Goal: Subscribe to service/newsletter

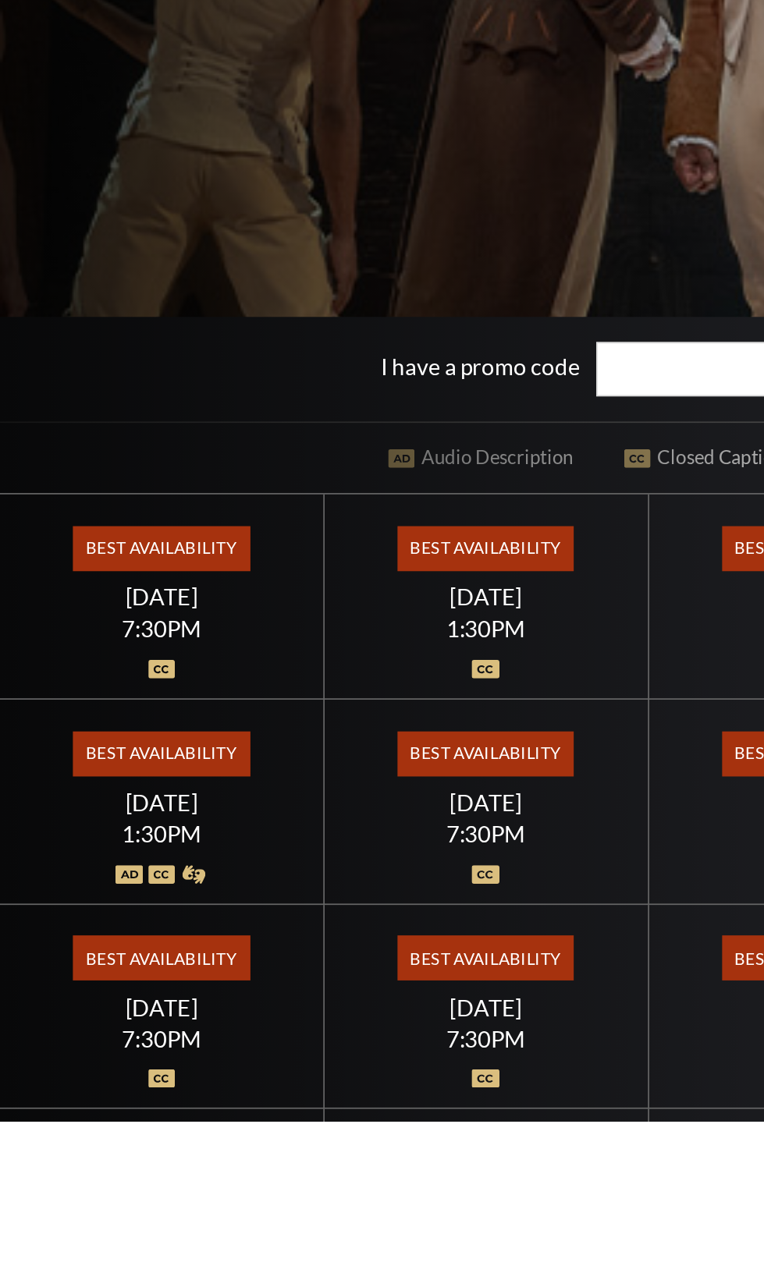
scroll to position [267, 0]
click at [290, 949] on span "Best Availability" at bounding box center [286, 935] width 104 height 27
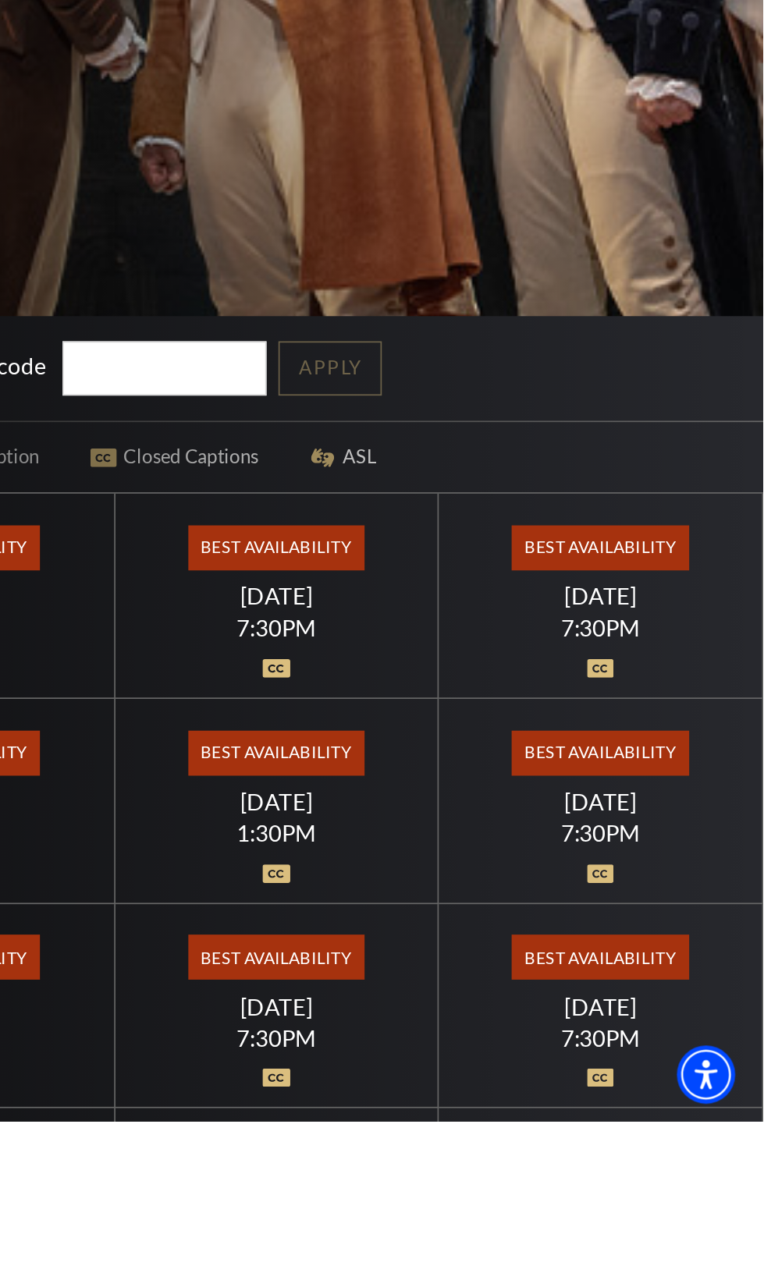
click at [734, 972] on div "Friday July 17" at bounding box center [667, 964] width 153 height 16
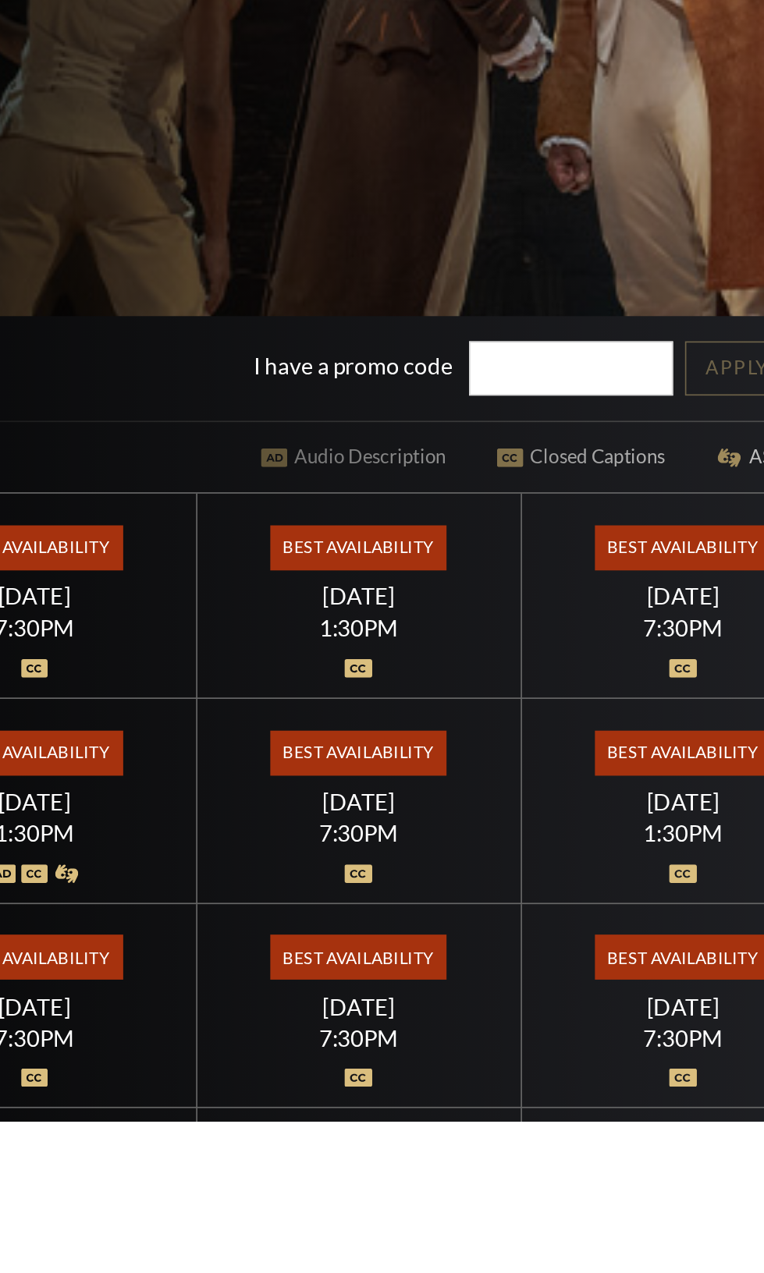
click at [291, 949] on span "Best Availability" at bounding box center [286, 935] width 104 height 27
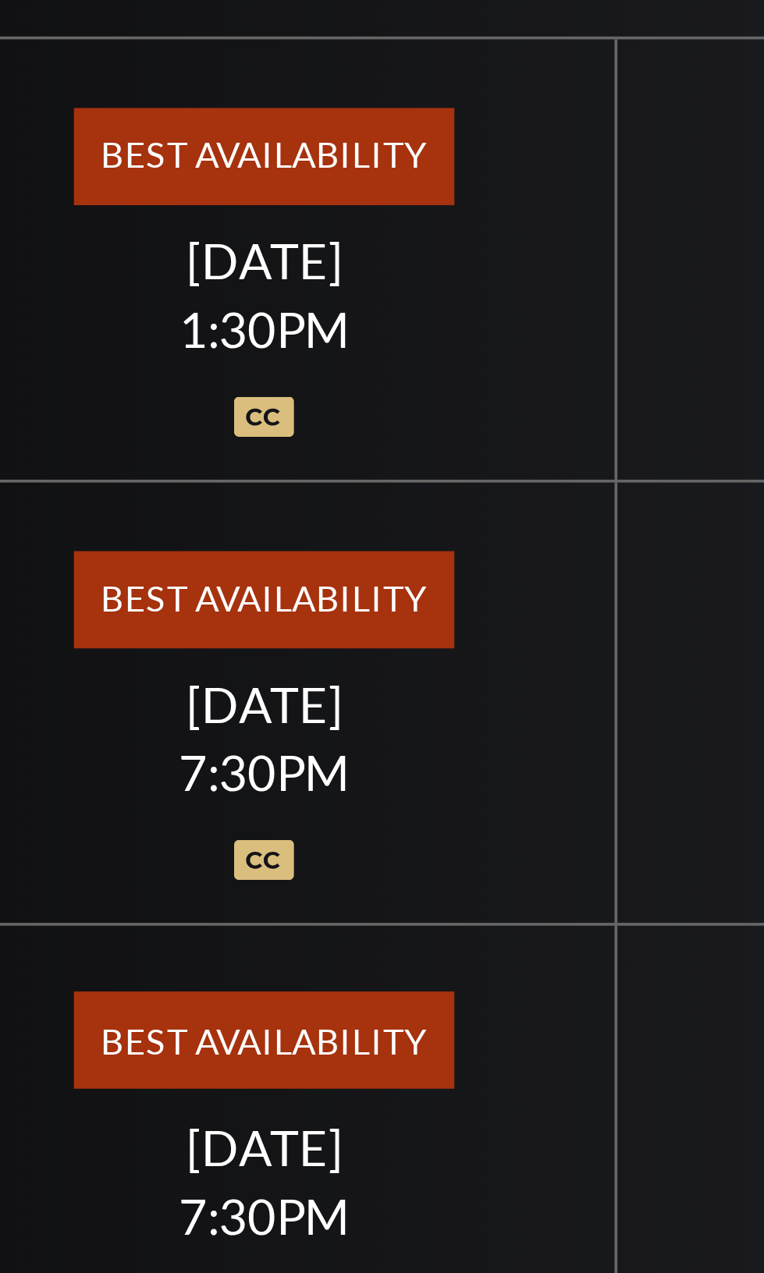
scroll to position [273, 0]
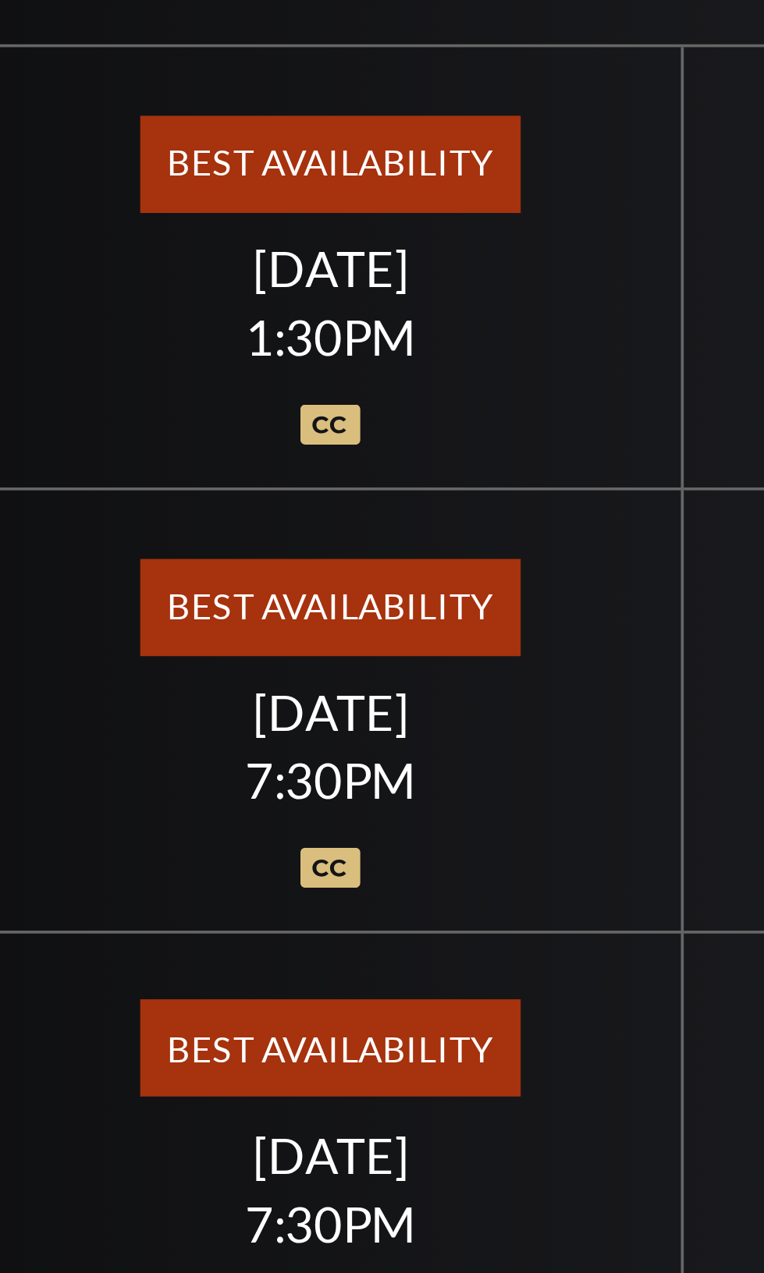
click at [281, 942] on span "Best Availability" at bounding box center [286, 929] width 104 height 27
click at [297, 1018] on div "Best Availability Thursday July 16 1:30PM" at bounding box center [286, 957] width 191 height 121
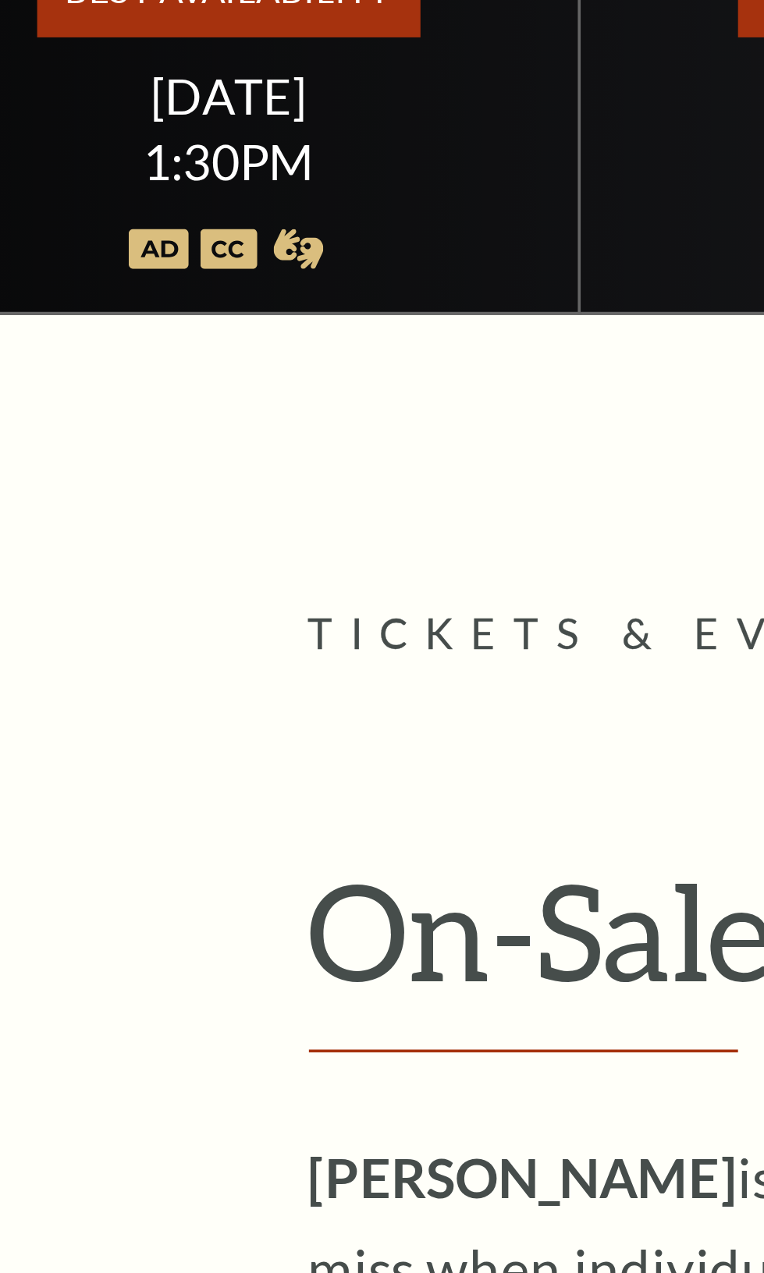
scroll to position [991, 0]
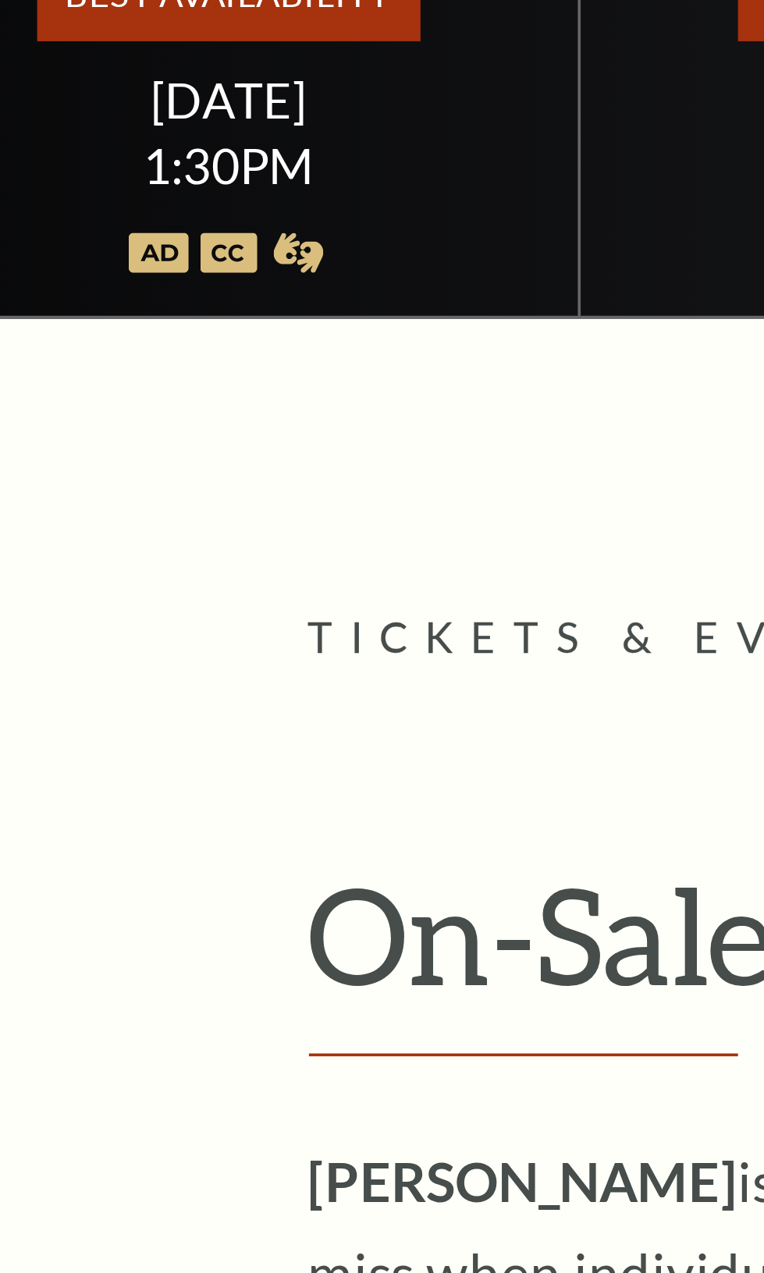
click at [75, 650] on img at bounding box center [76, 644] width 16 height 11
click at [97, 650] on img at bounding box center [95, 644] width 16 height 11
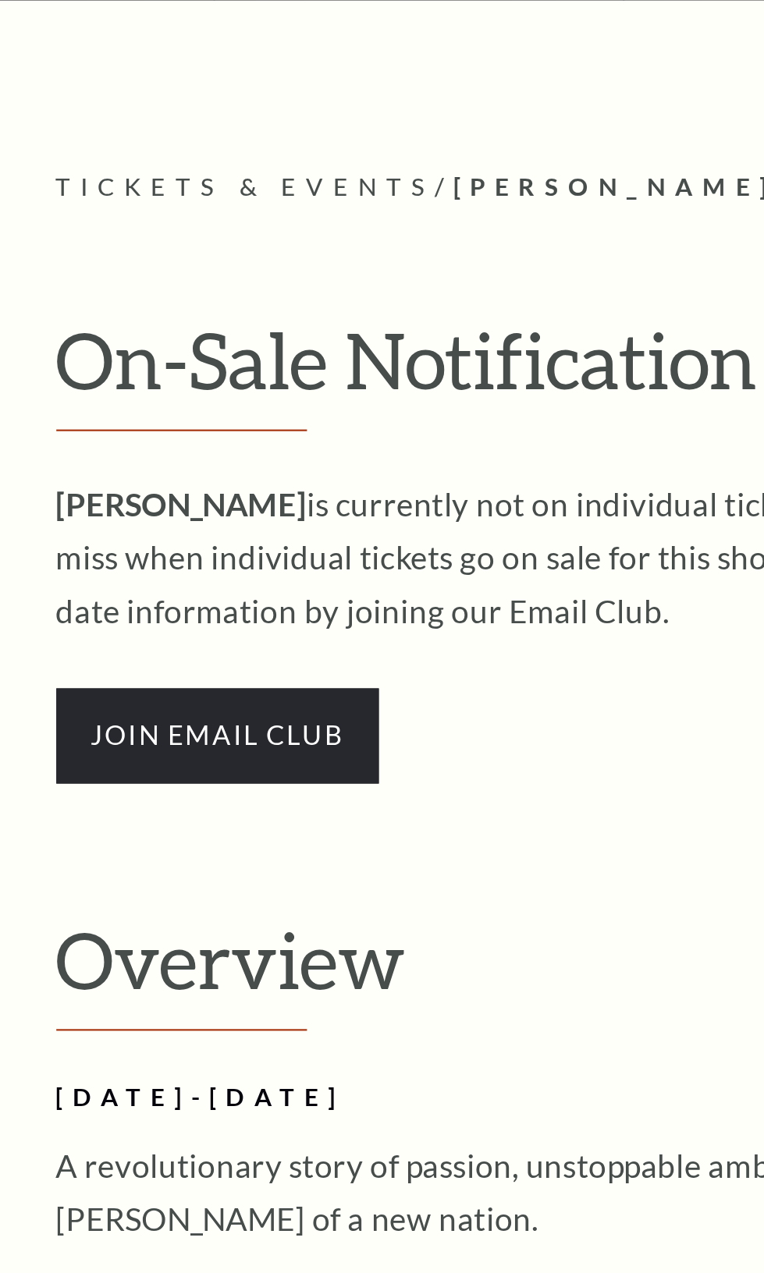
scroll to position [1185, 0]
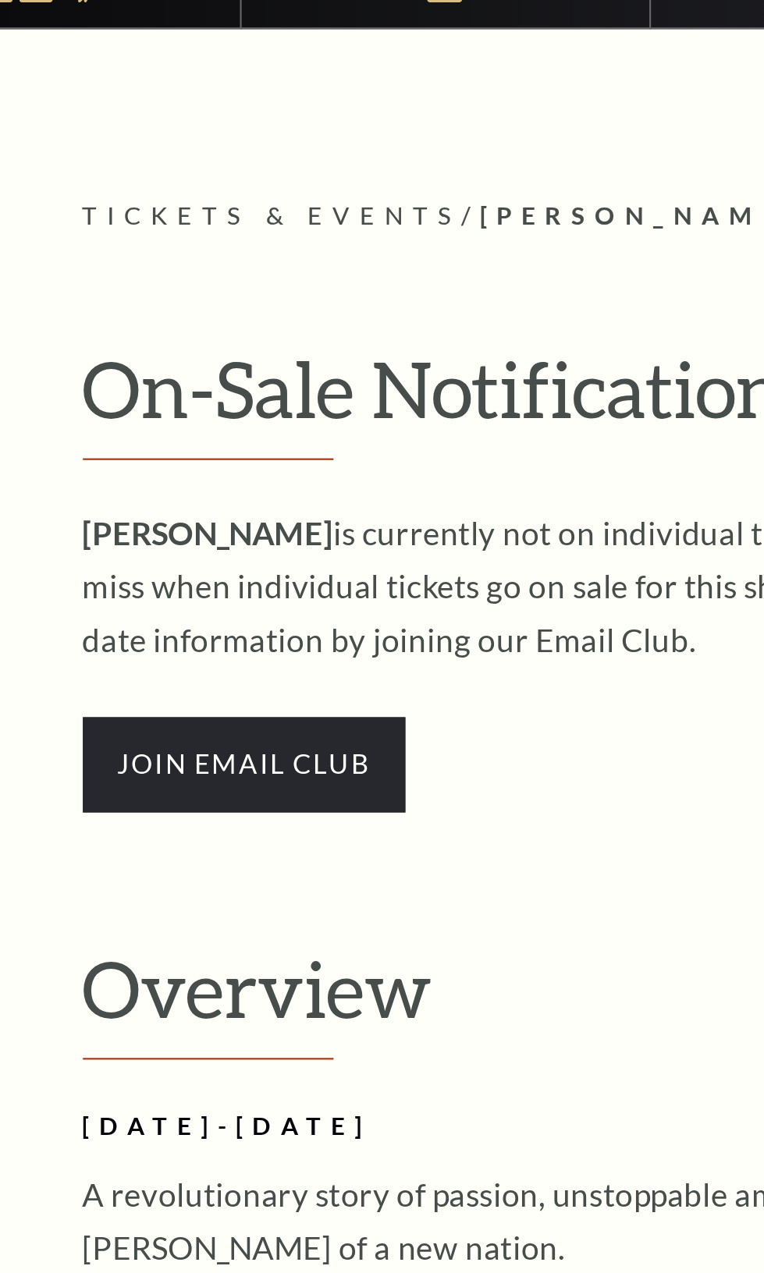
click at [280, 562] on span "Tickets & Events" at bounding box center [205, 554] width 177 height 13
click at [294, 562] on span "Tickets & Events" at bounding box center [205, 554] width 177 height 13
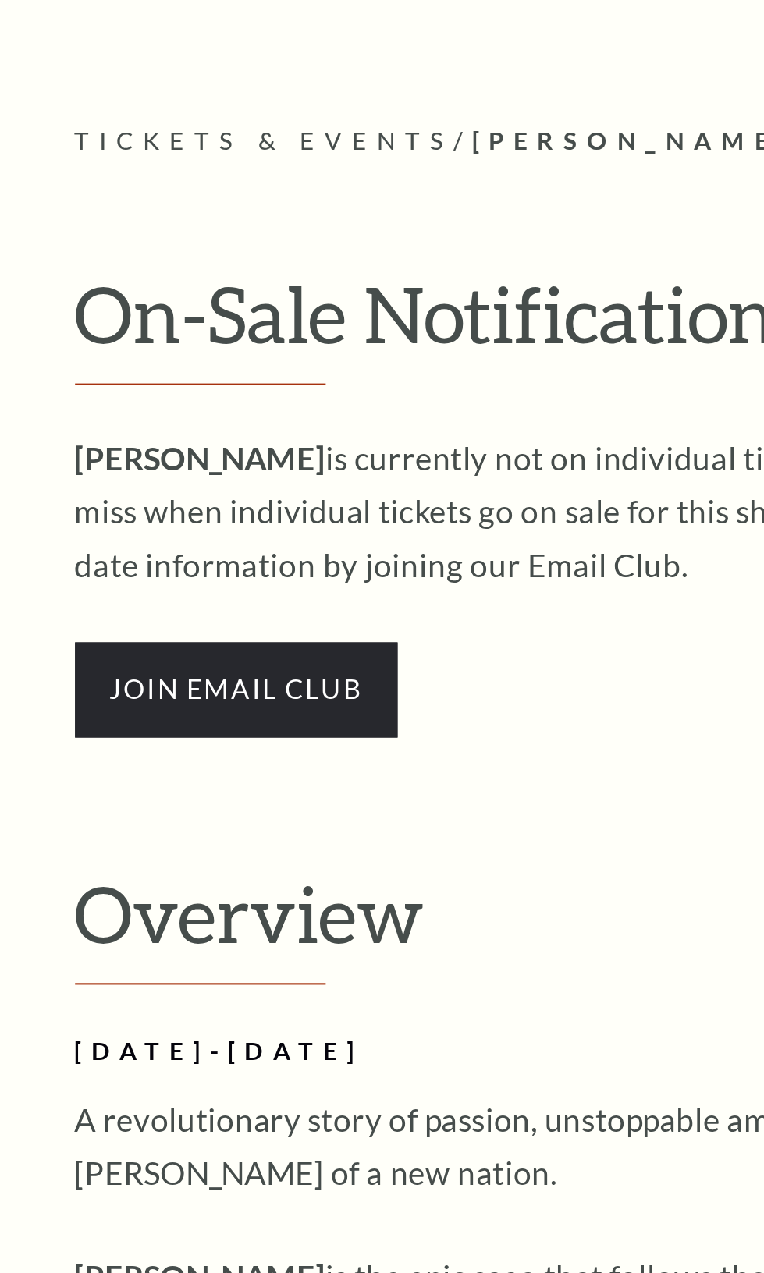
scroll to position [1186, 0]
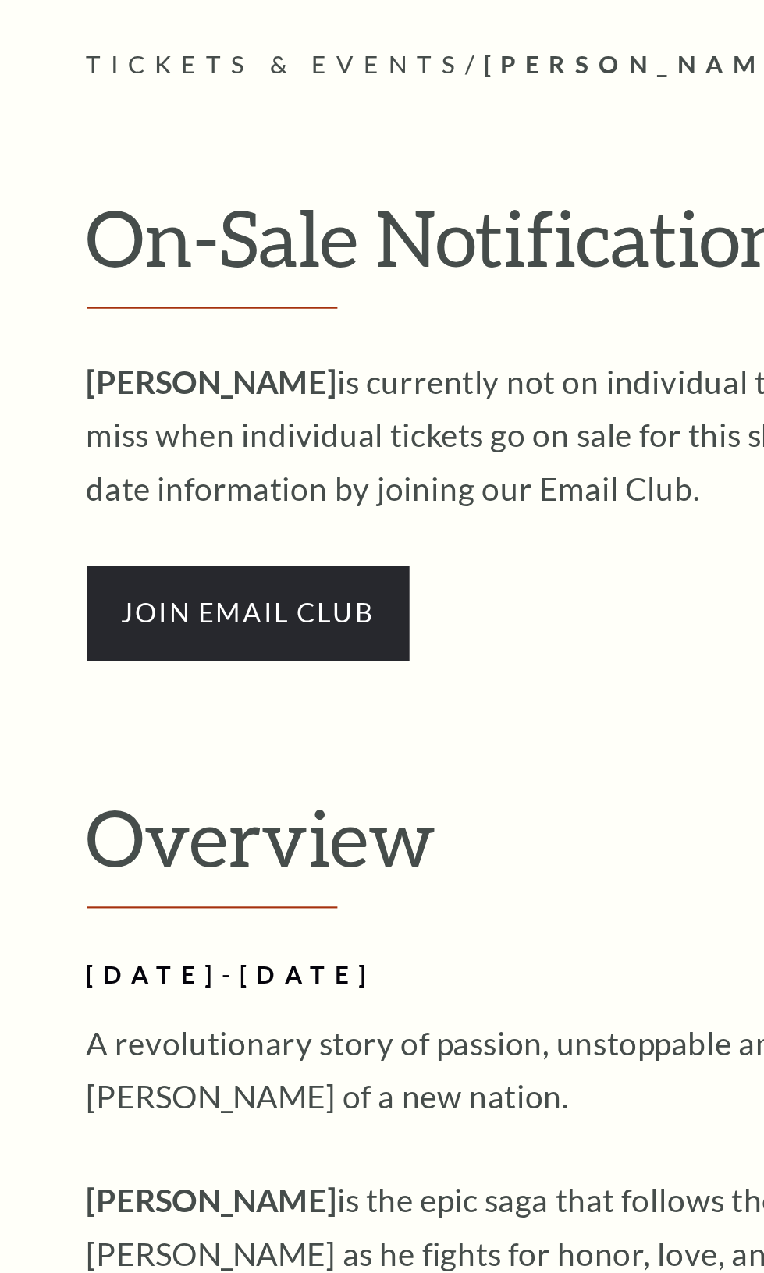
click at [355, 668] on h2 "On-Sale Notification" at bounding box center [382, 641] width 530 height 53
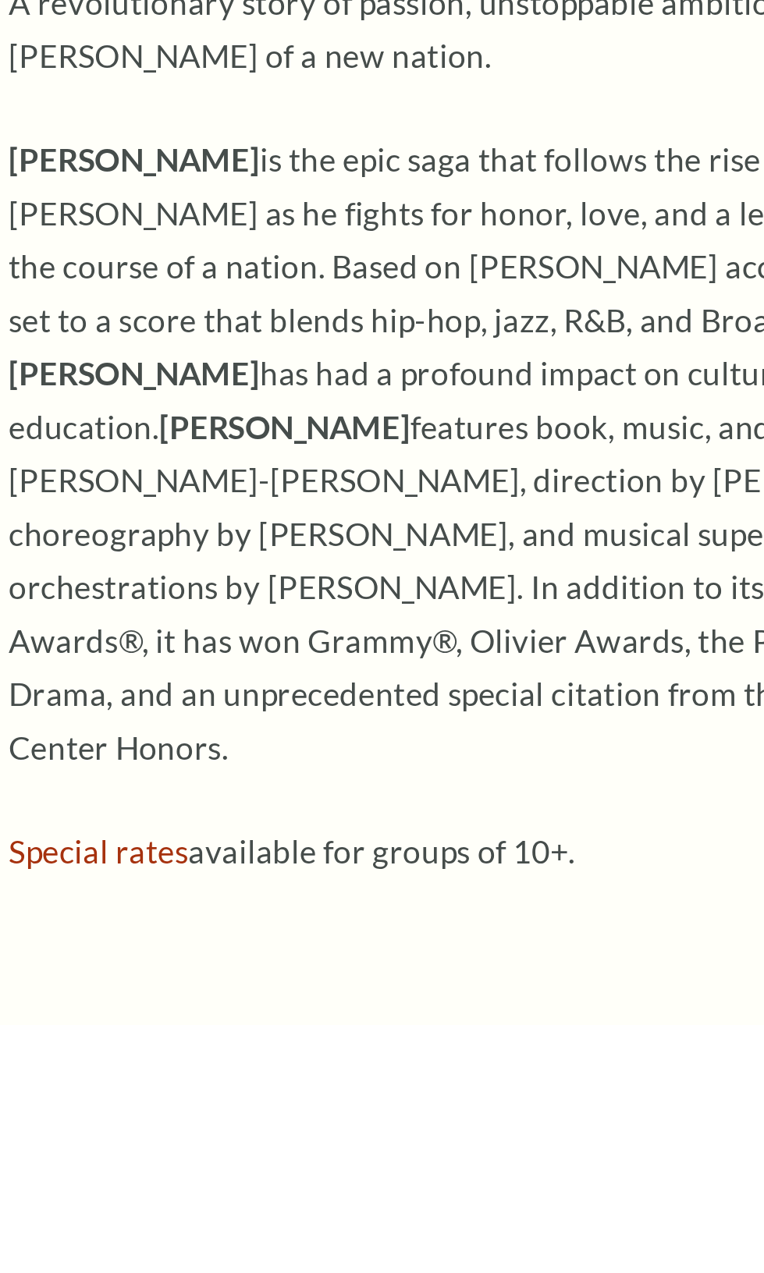
scroll to position [1405, 0]
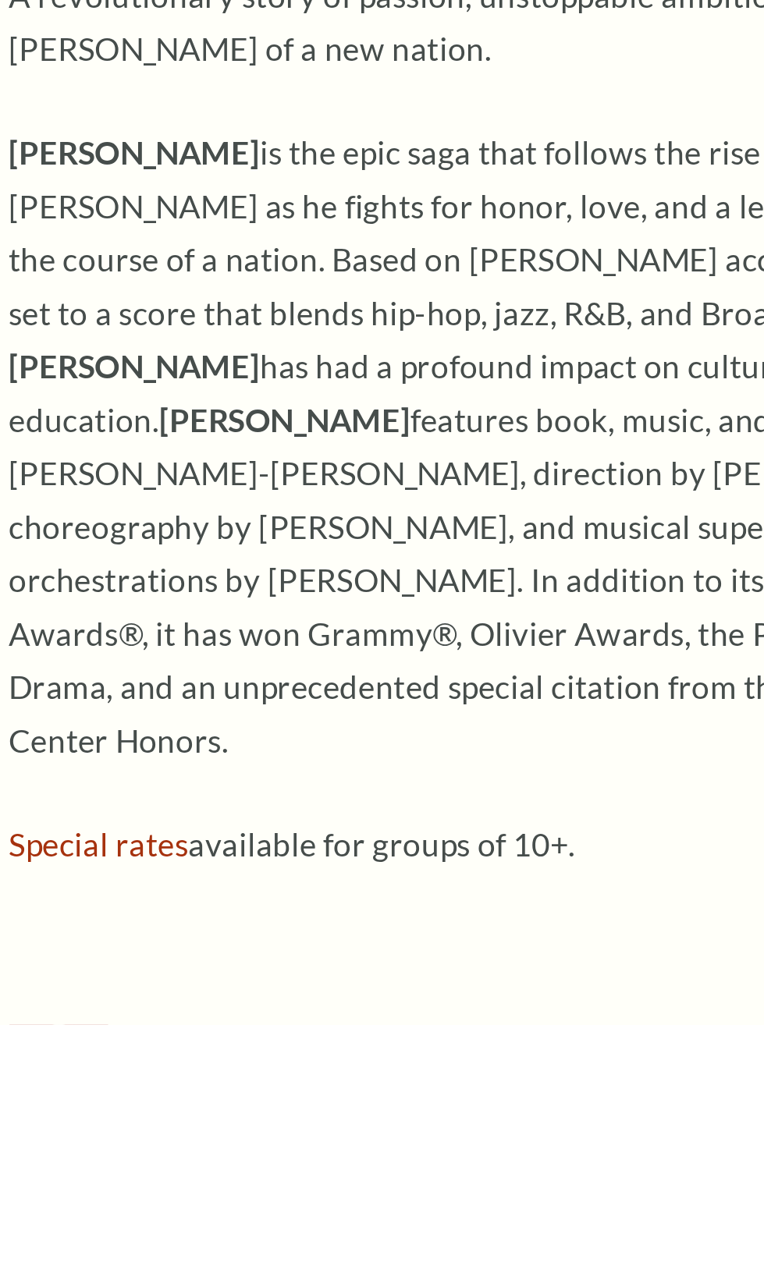
click at [205, 613] on span "join email club" at bounding box center [192, 591] width 151 height 44
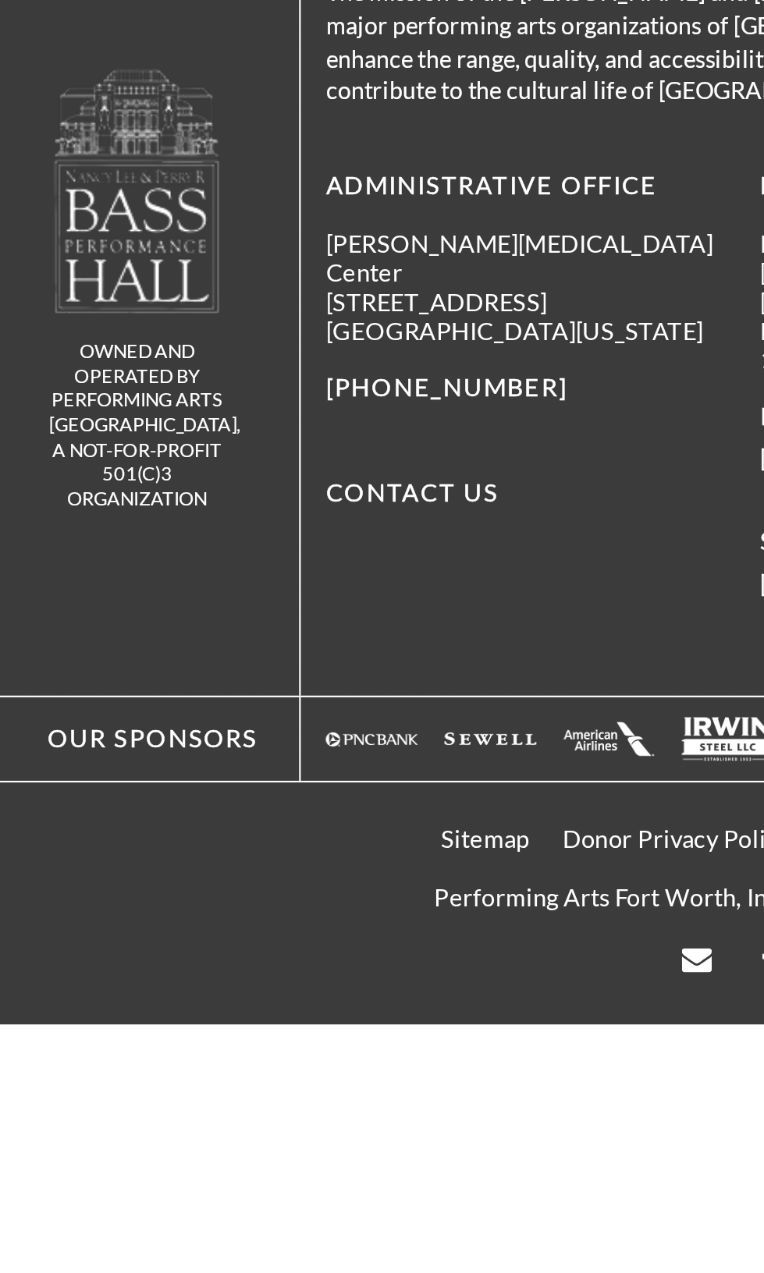
scroll to position [5420, 0]
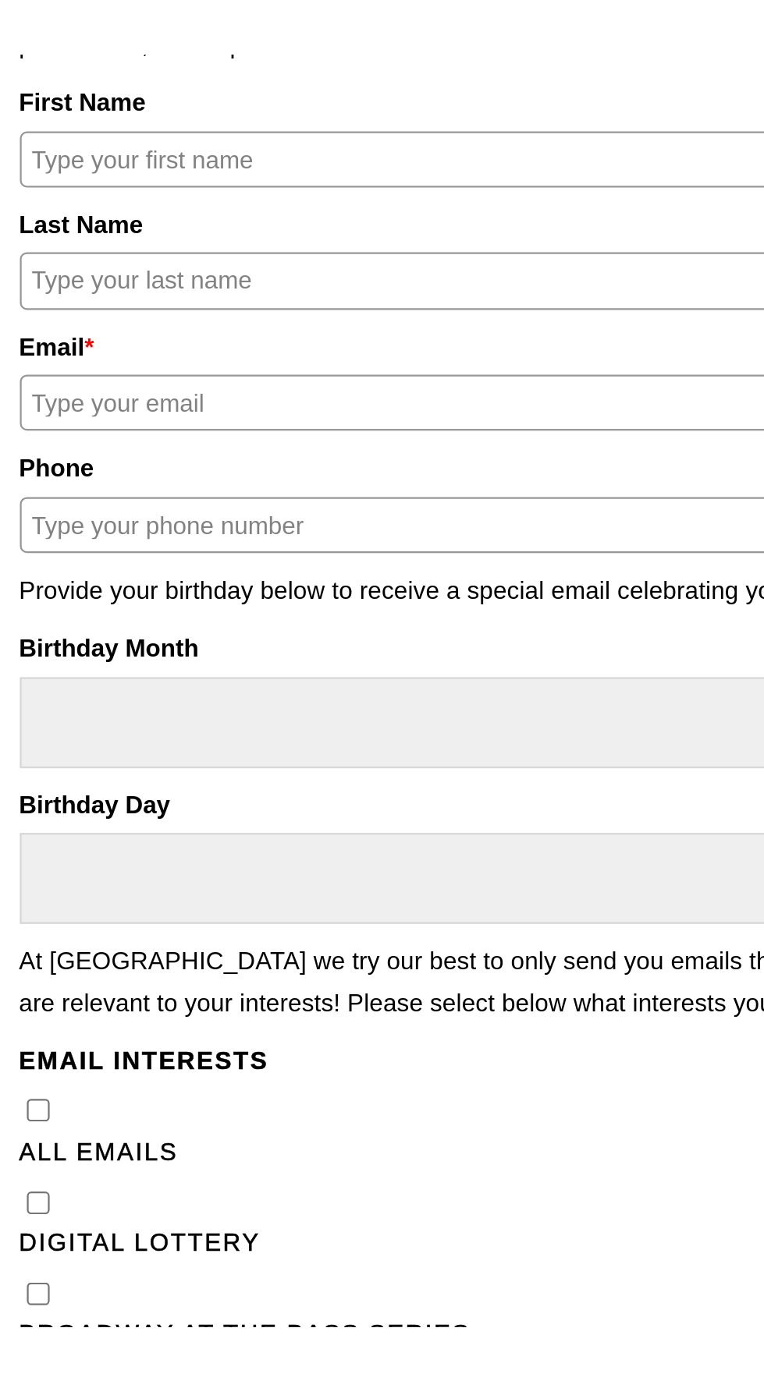
scroll to position [195, 0]
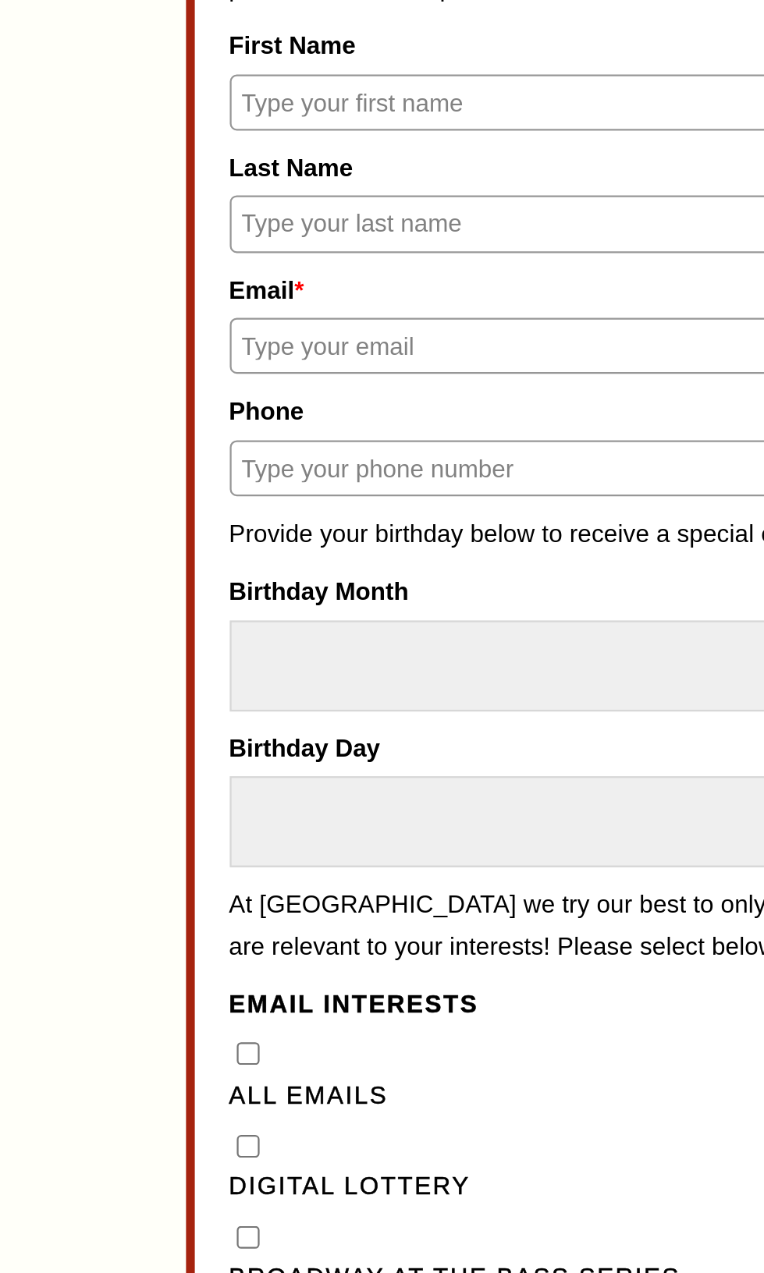
click at [312, 688] on input "First Name" at bounding box center [382, 675] width 351 height 25
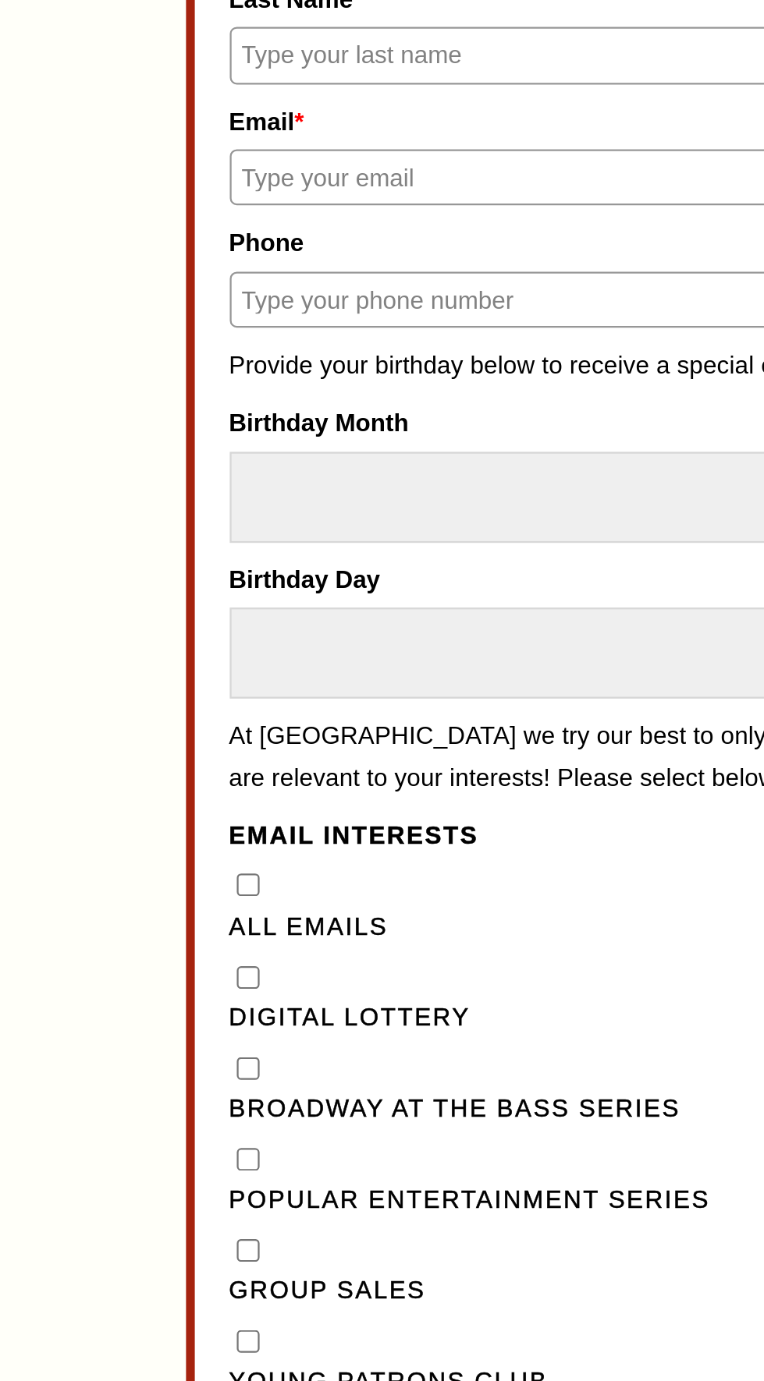
type input "[PERSON_NAME]"
click at [282, 742] on input "Last Name" at bounding box center [382, 729] width 351 height 25
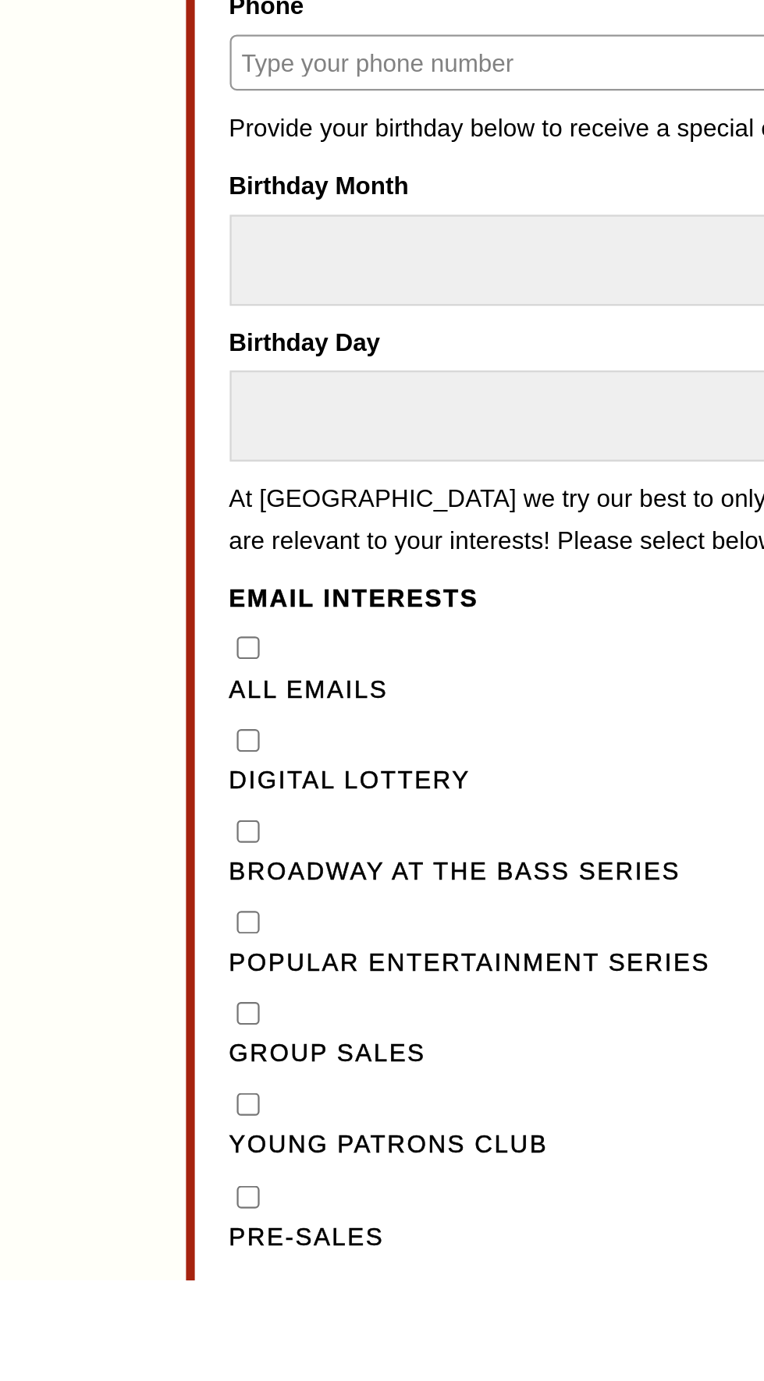
type input "Ordu"
click at [285, 796] on input "Email *" at bounding box center [382, 783] width 351 height 25
type input "[PERSON_NAME][EMAIL_ADDRESS][DOMAIN_NAME]"
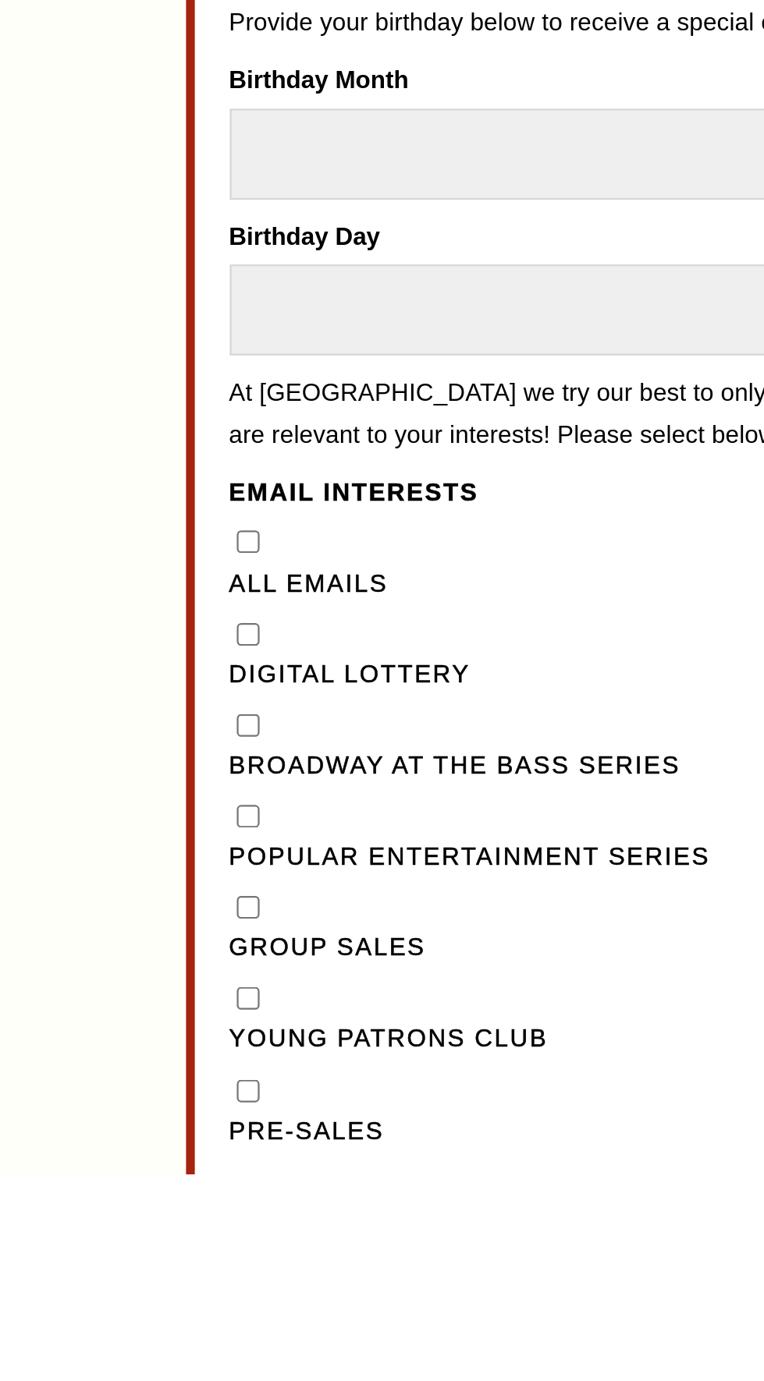
click at [299, 851] on input "Phone" at bounding box center [382, 838] width 351 height 25
type input "[PHONE_NUMBER]"
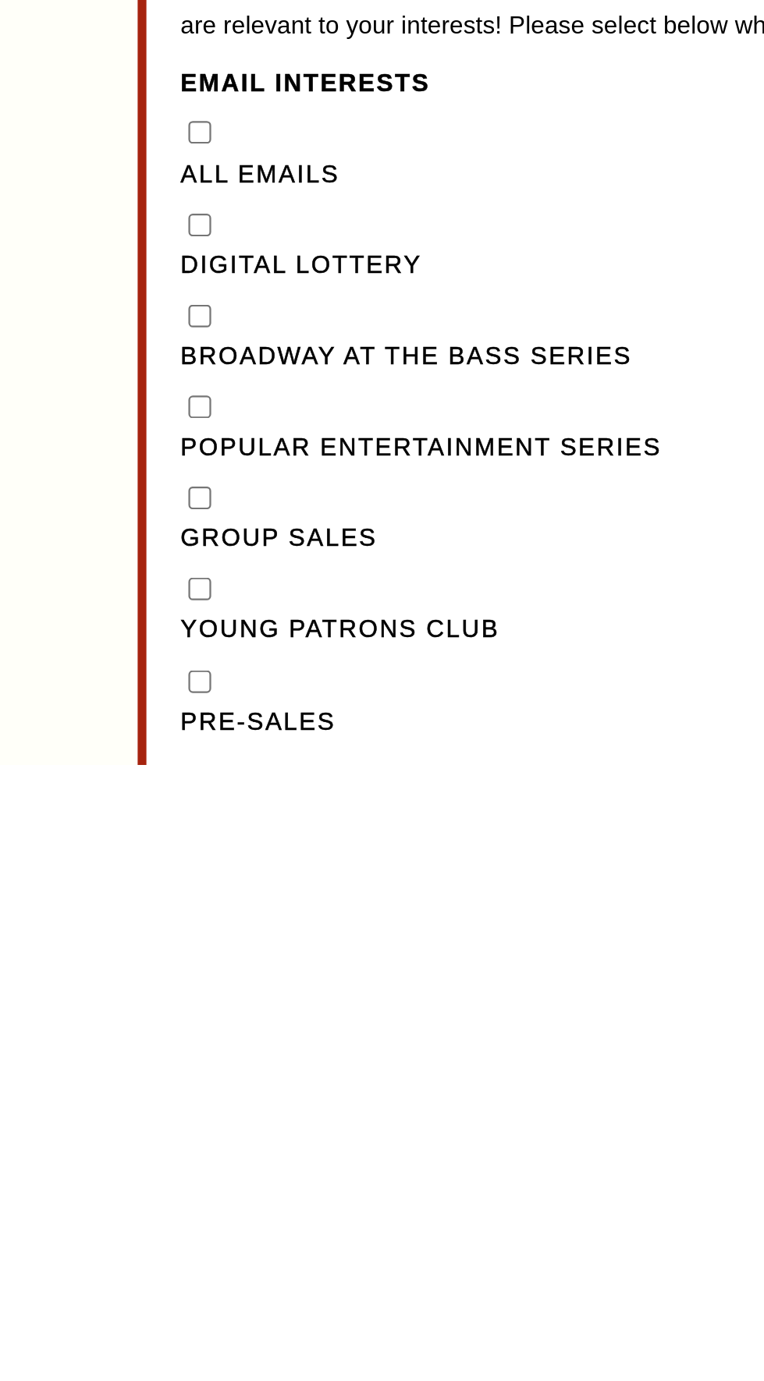
click at [333, 947] on select "Select Month January February March April May June July August September Octobe…" at bounding box center [382, 926] width 351 height 41
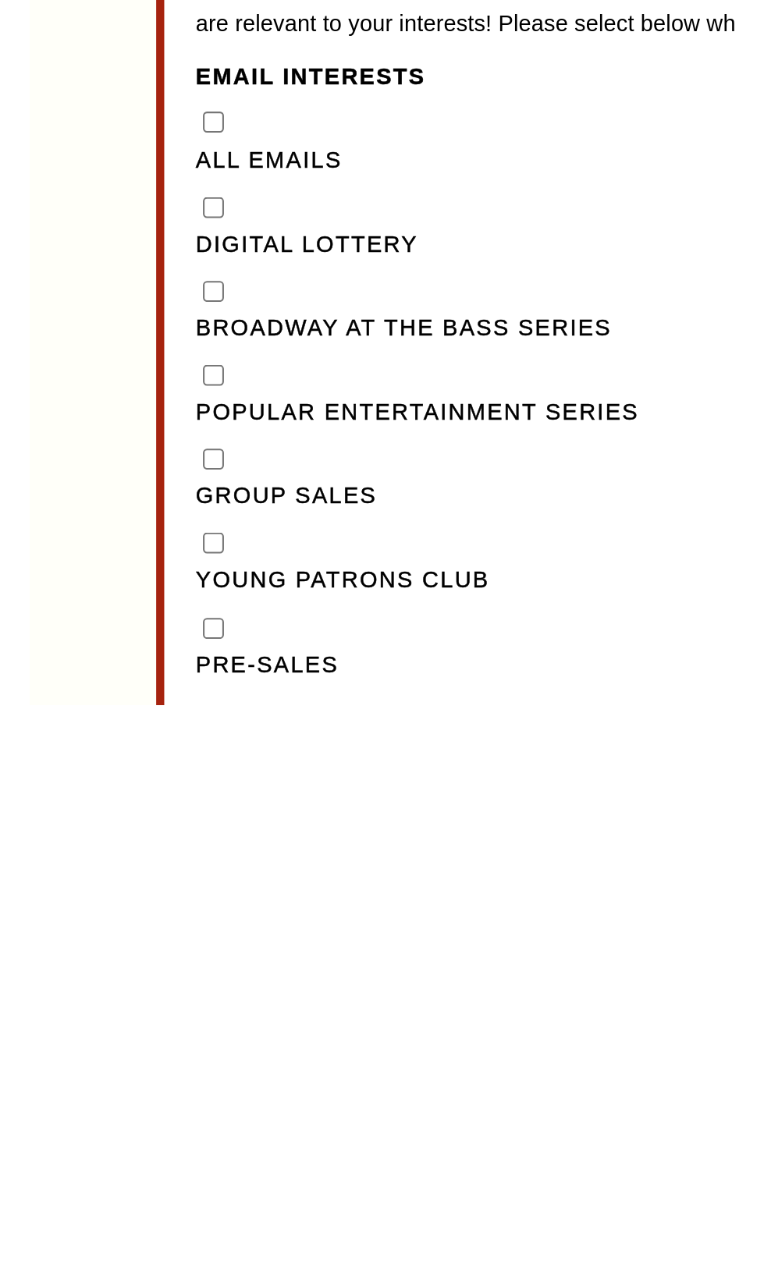
scroll to position [196, 0]
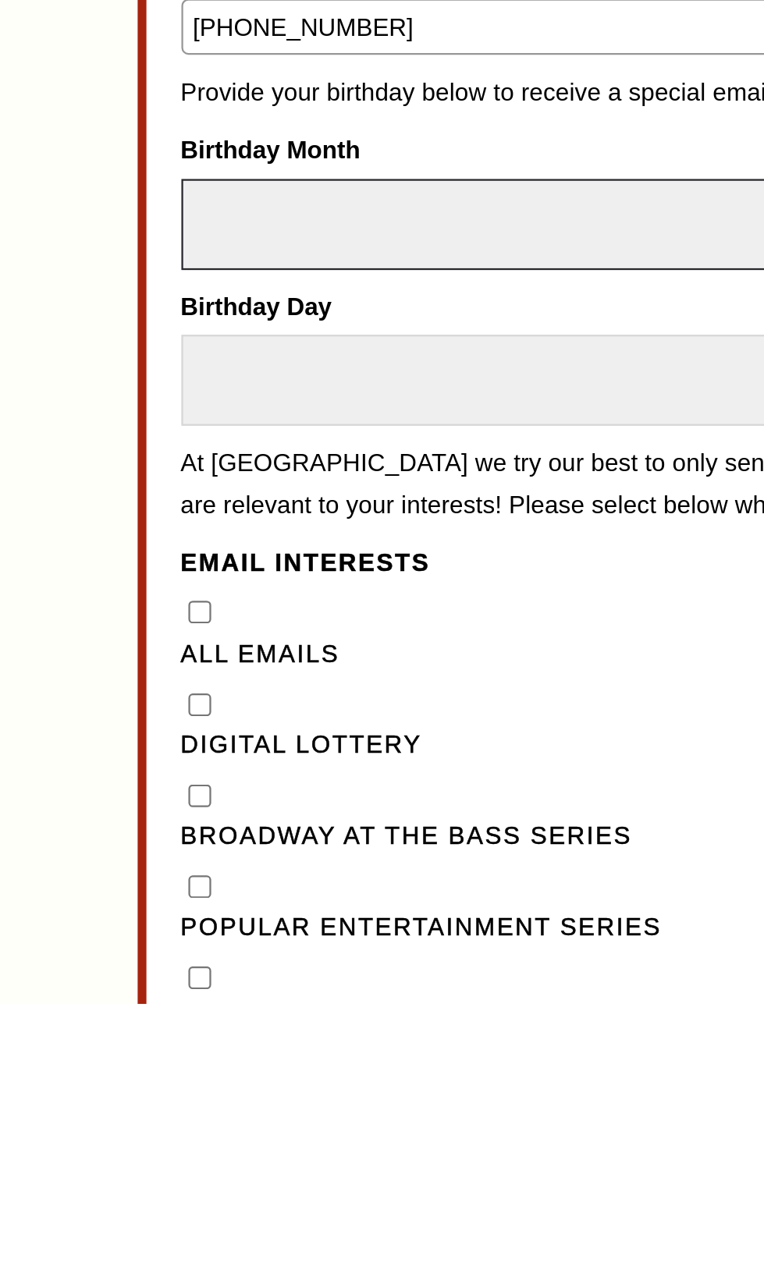
select select "February"
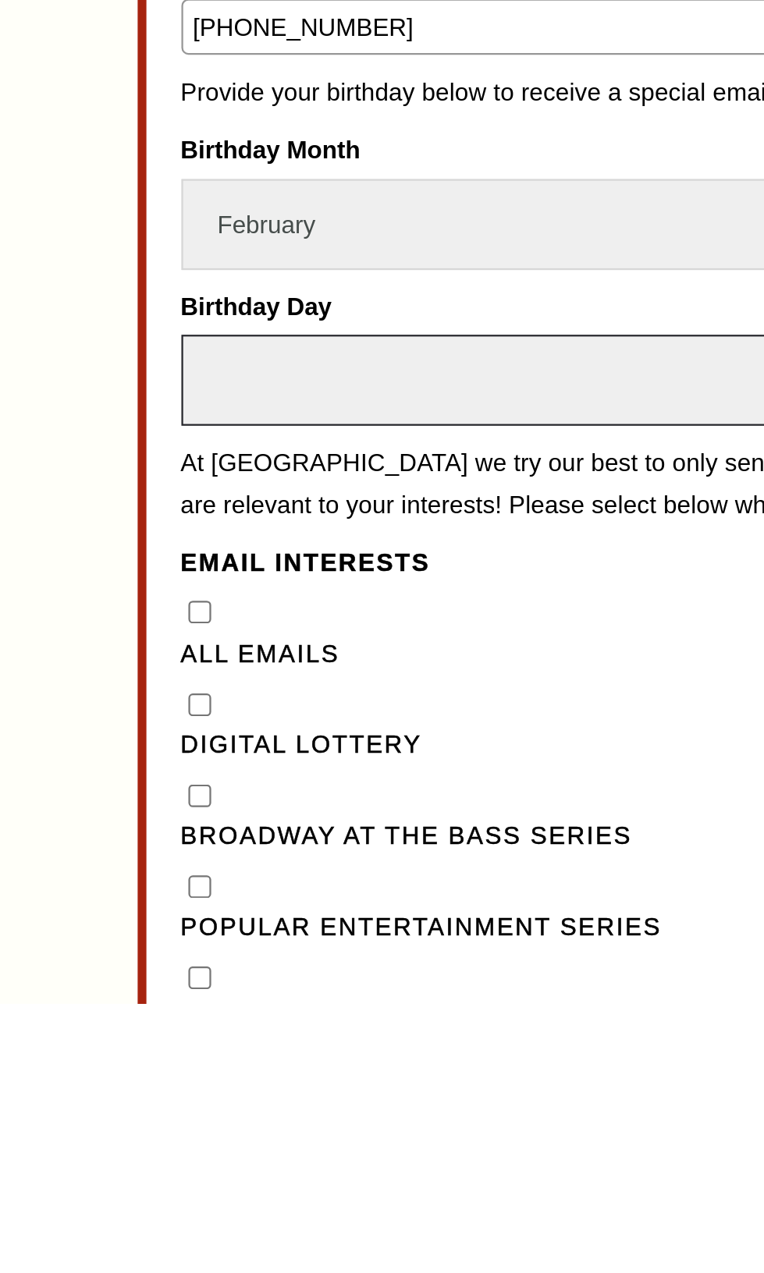
click at [382, 1016] on select "Select Day 1 2 3 4 5 6 7 8 9 10 11 12 13 14 15 16 17 18 19 20 21 22 23 24" at bounding box center [382, 995] width 351 height 41
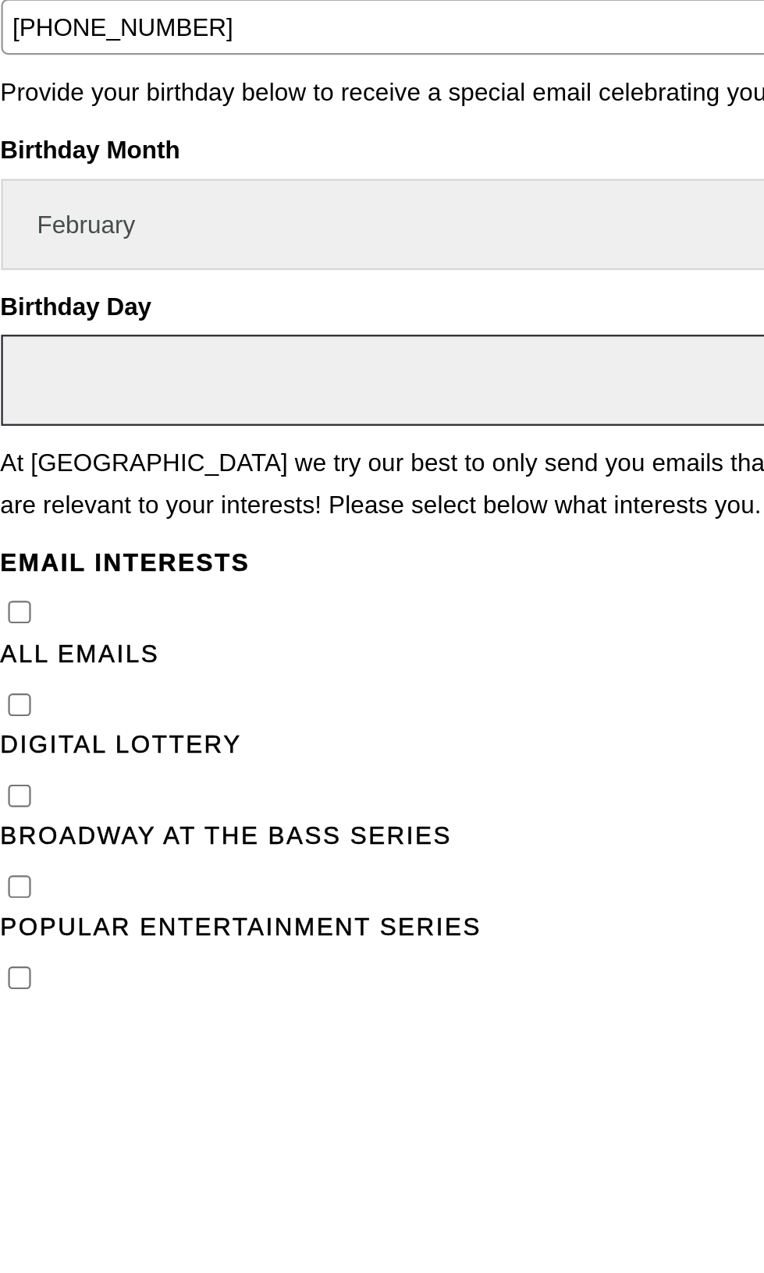
select select "21"
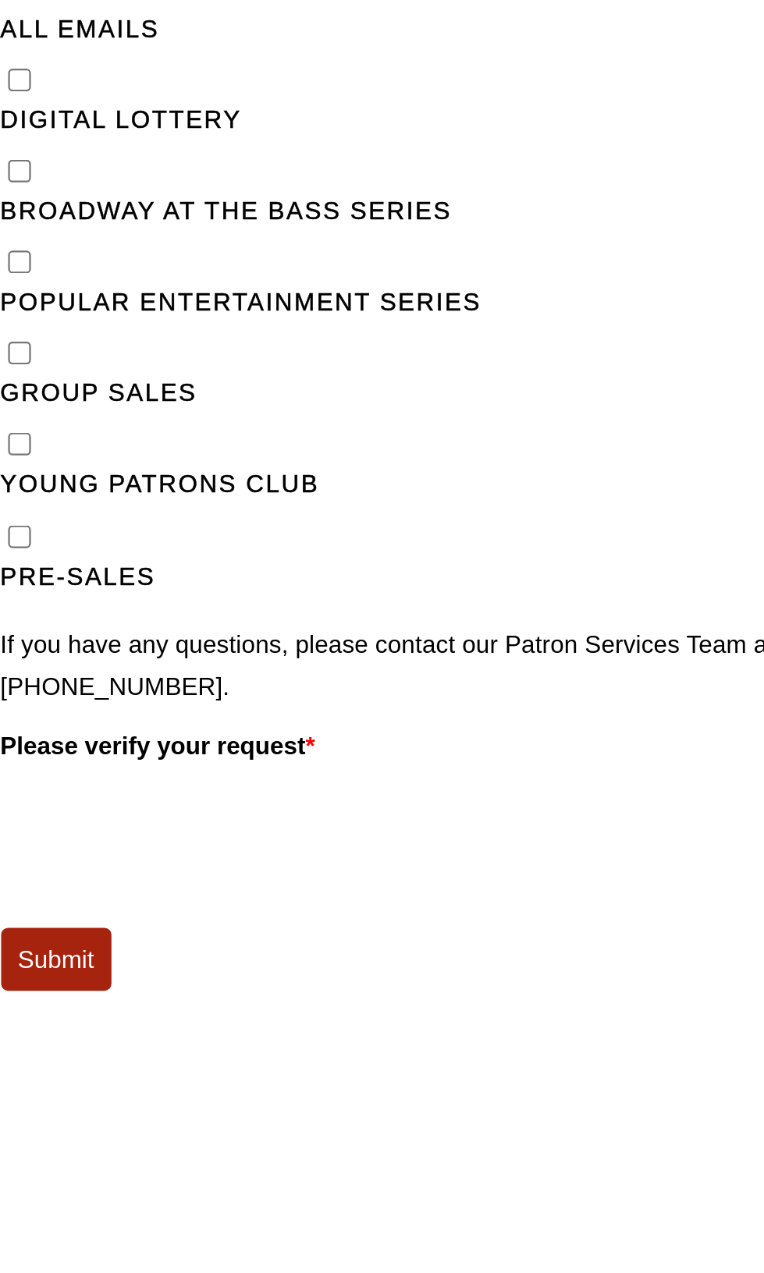
scroll to position [482, 0]
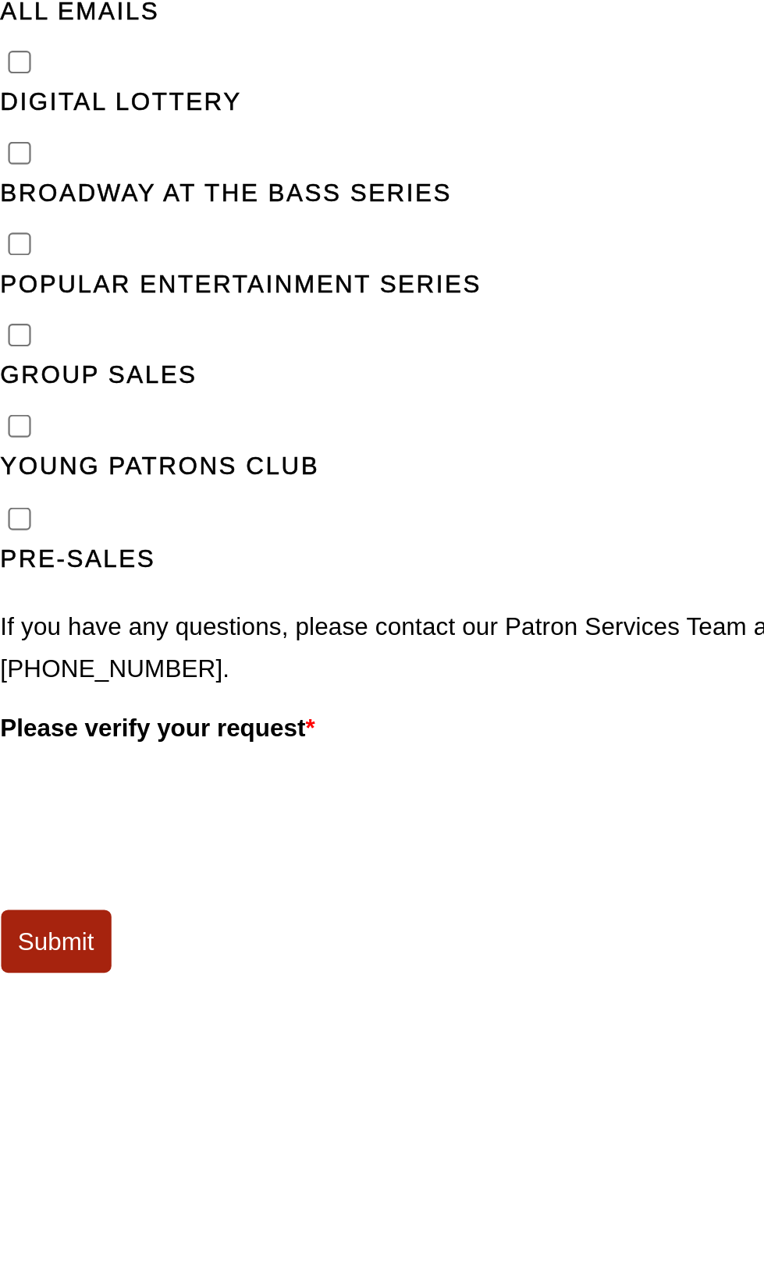
click at [262, 922] on label "Broadway at the Bass Series" at bounding box center [382, 912] width 351 height 19
click at [220, 899] on Series"] "Broadway at the Bass Series" at bounding box center [215, 894] width 10 height 10
checkbox Series"] "true"
click at [232, 963] on label "Popular Entertainment Series" at bounding box center [382, 953] width 351 height 19
click at [220, 940] on Series"] "Popular Entertainment Series" at bounding box center [215, 935] width 10 height 10
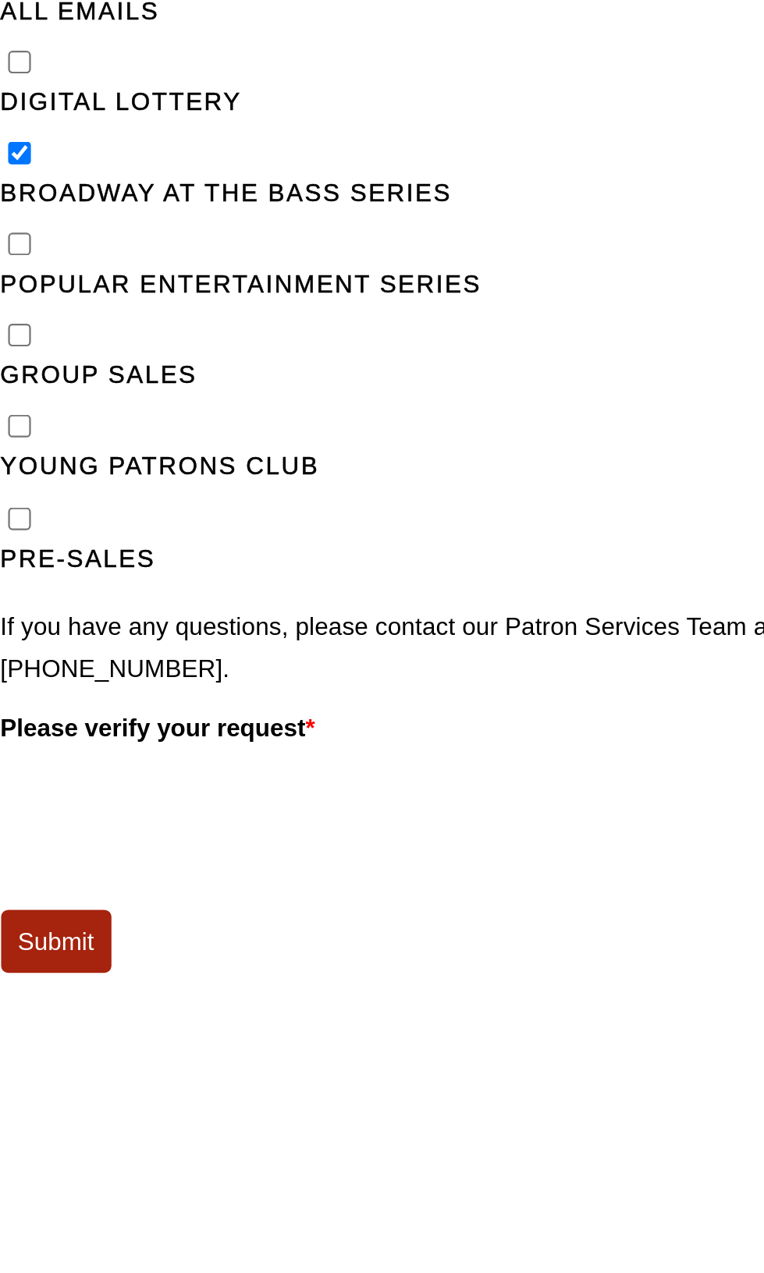
checkbox Series"] "true"
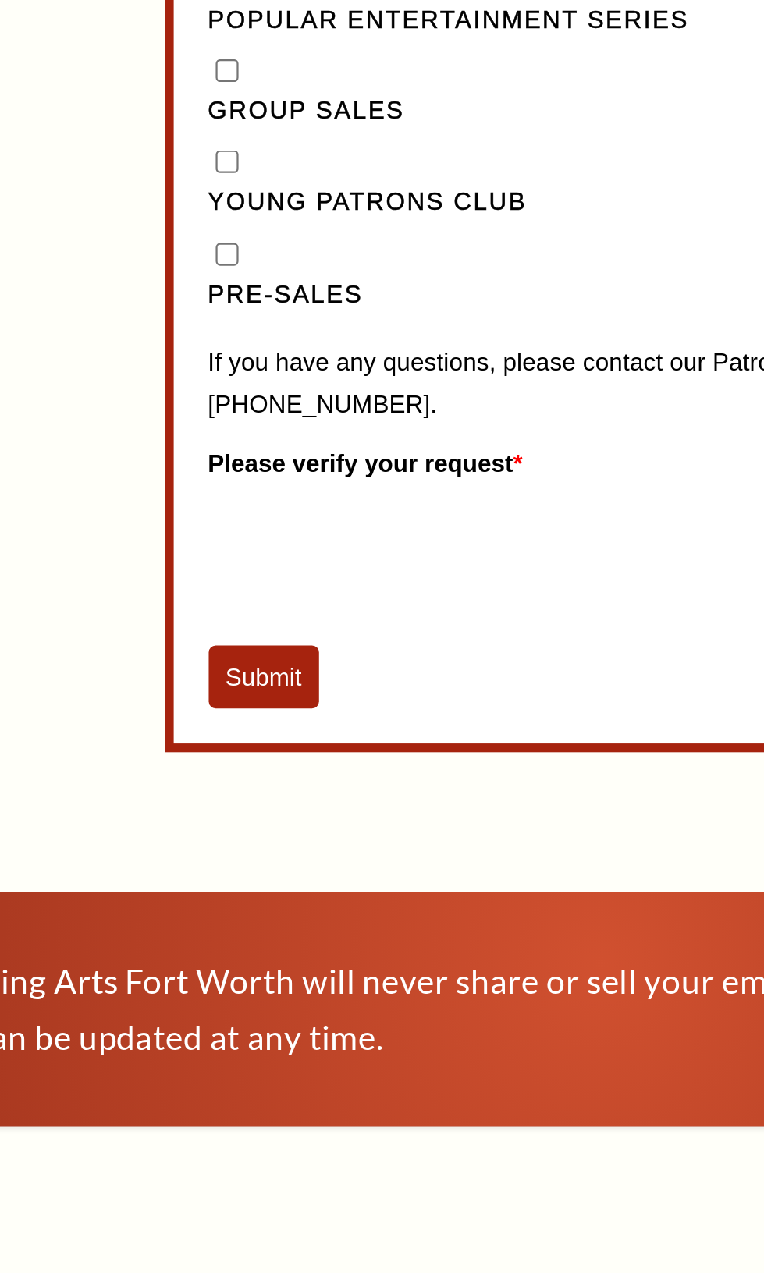
scroll to position [1077, 0]
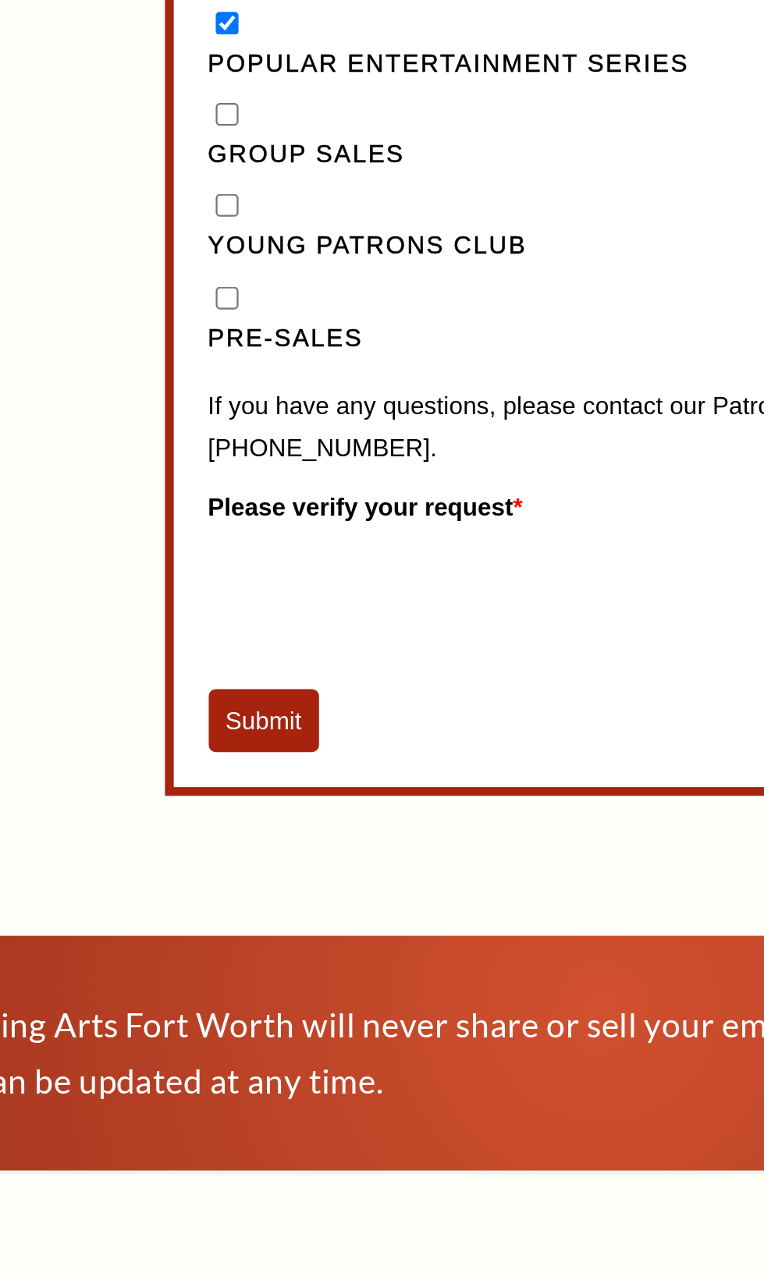
click at [229, 246] on label "All Emails" at bounding box center [382, 236] width 351 height 19
click at [220, 222] on Emails"] "All Emails" at bounding box center [215, 217] width 10 height 10
checkbox Emails"] "true"
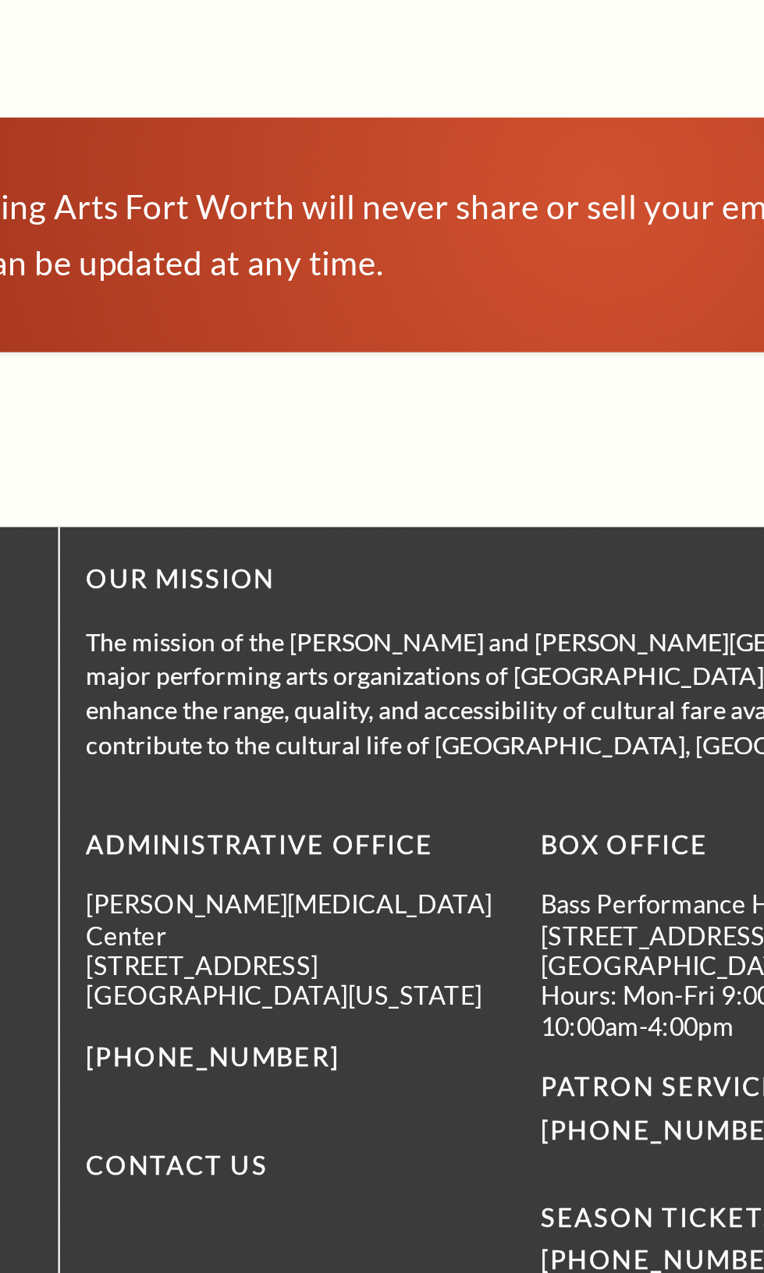
click at [239, 665] on button "Submit" at bounding box center [232, 651] width 50 height 28
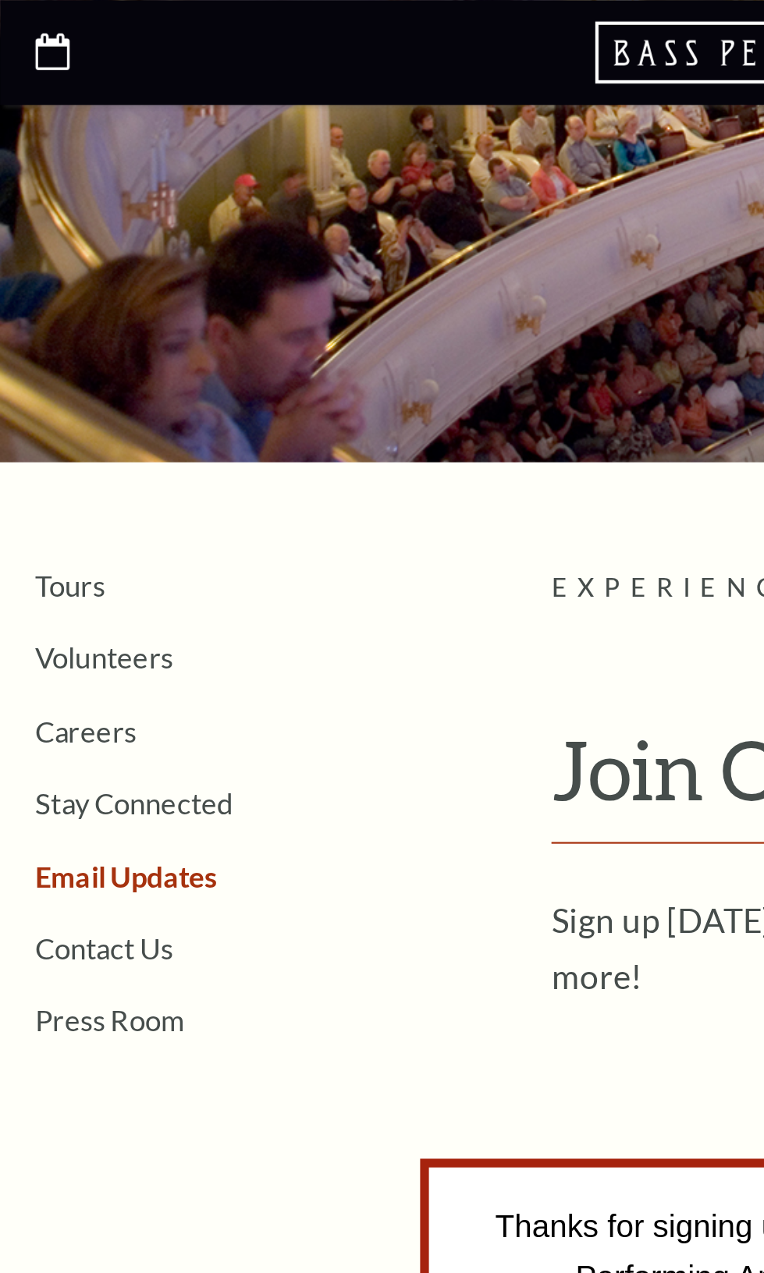
scroll to position [0, 0]
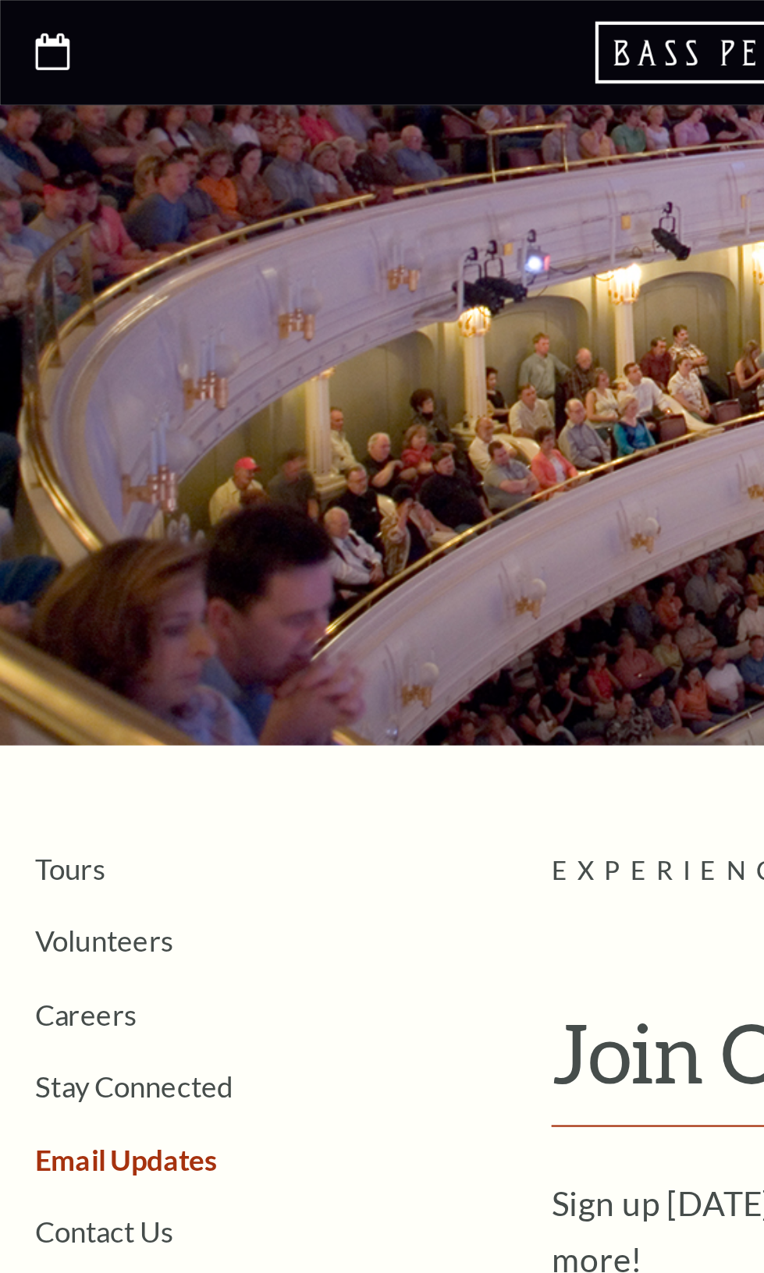
click at [332, 535] on article "Experience / Email Updates Join Our Email Club! Sign up [DATE] for inside acces…" at bounding box center [497, 483] width 502 height 209
